Goal: Register for event/course

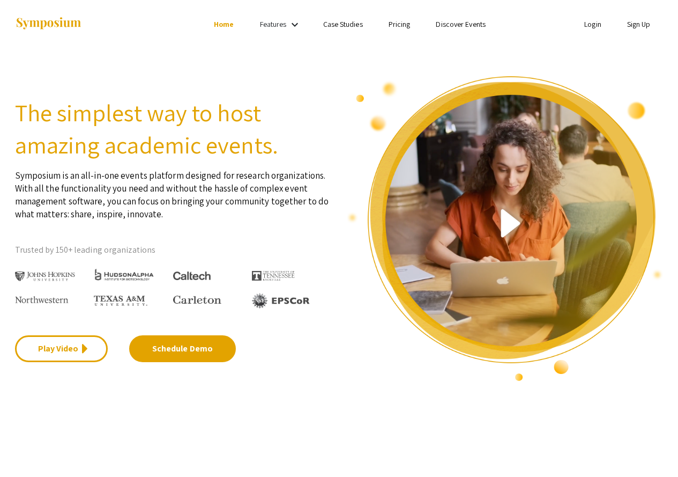
click at [476, 22] on link "Discover Events" at bounding box center [461, 24] width 50 height 10
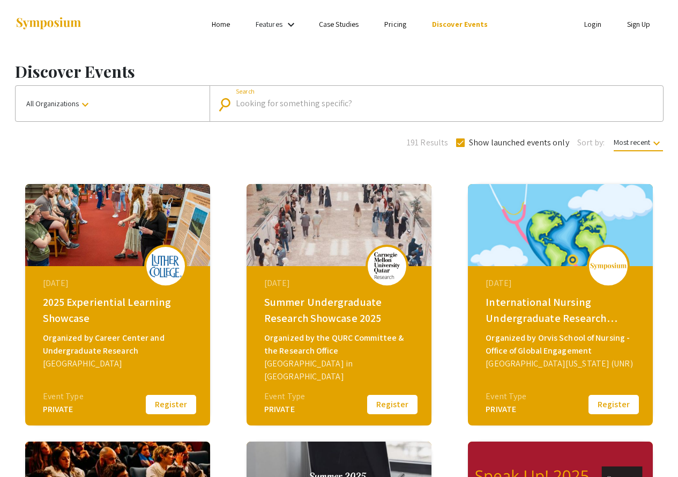
click at [287, 100] on input "Search" at bounding box center [442, 104] width 413 height 10
type input "[PERSON_NAME] program"
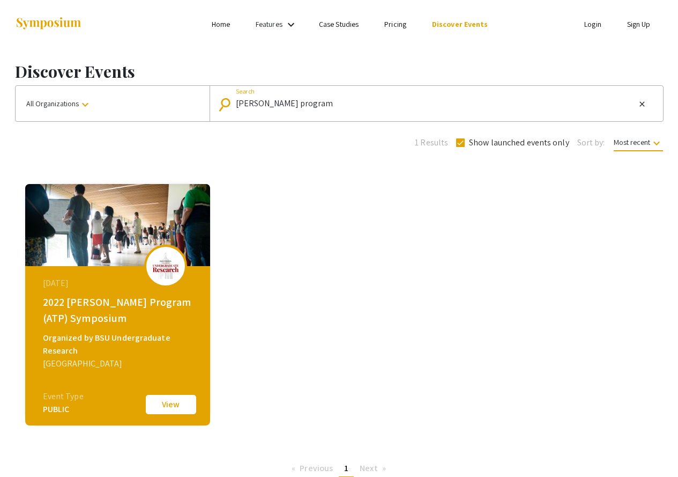
click at [83, 302] on div "2022 [PERSON_NAME] Program (ATP) Symposium" at bounding box center [119, 310] width 152 height 32
click at [597, 26] on link "Login" at bounding box center [593, 24] width 17 height 10
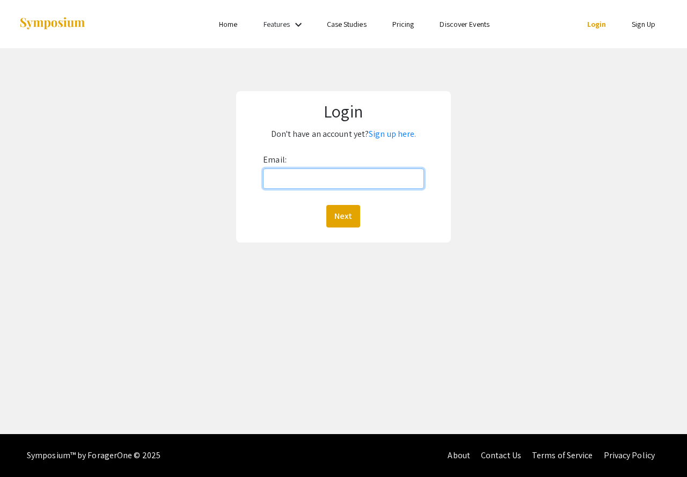
click at [320, 180] on input "Email:" at bounding box center [343, 178] width 161 height 20
type input "[EMAIL_ADDRESS][DOMAIN_NAME]"
click at [597, 25] on link "Login" at bounding box center [596, 24] width 19 height 10
